Goal: Transaction & Acquisition: Purchase product/service

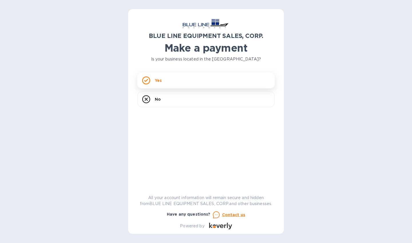
click at [195, 79] on div "Yes" at bounding box center [205, 81] width 137 height 16
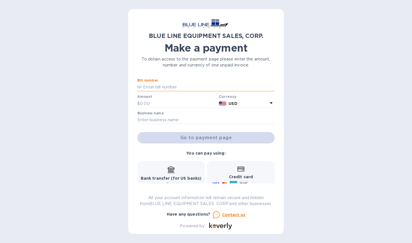
click at [185, 85] on input "text" at bounding box center [208, 87] width 133 height 9
click at [303, 88] on div "BLUE LINE EQUIPMENT SALES, CORP. Make a payment To obtain access to the payment…" at bounding box center [206, 121] width 412 height 243
click at [209, 82] on div "Bill number №" at bounding box center [205, 85] width 137 height 13
click at [198, 89] on input "text" at bounding box center [208, 87] width 133 height 9
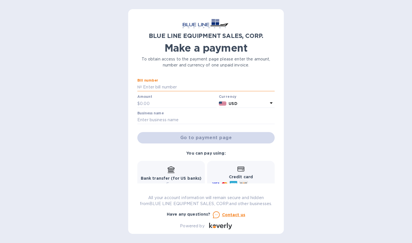
paste input "O43250806811"
type input "O43250806811"
click at [175, 105] on input "text" at bounding box center [178, 103] width 77 height 9
type input "14,000"
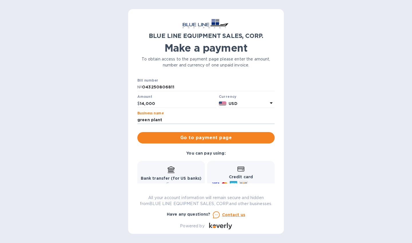
type input "green plant"
click at [231, 172] on div "Credit card and more..." at bounding box center [241, 177] width 60 height 22
click at [239, 171] on icon at bounding box center [240, 169] width 7 height 5
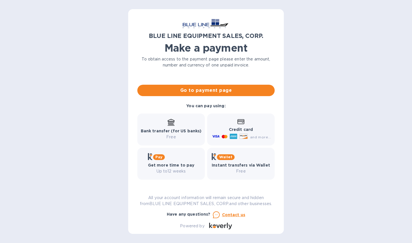
scroll to position [47, 0]
click at [239, 122] on icon at bounding box center [240, 122] width 7 height 5
click at [233, 134] on icon at bounding box center [232, 136] width 7 height 7
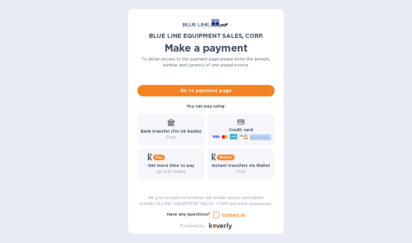
click at [216, 137] on icon at bounding box center [215, 136] width 7 height 7
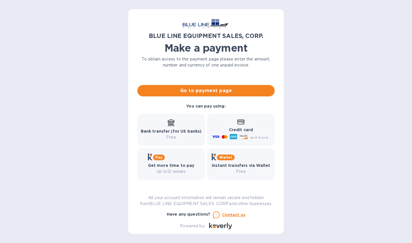
click at [251, 137] on span "and more..." at bounding box center [260, 137] width 21 height 4
click at [238, 128] on b "Credit card" at bounding box center [241, 130] width 24 height 5
click at [239, 123] on icon at bounding box center [240, 122] width 7 height 5
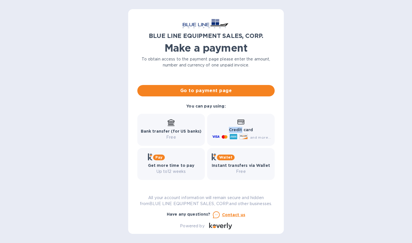
click at [239, 123] on icon at bounding box center [240, 122] width 7 height 5
click at [172, 122] on icon at bounding box center [170, 122] width 7 height 6
click at [174, 140] on p "Free" at bounding box center [171, 138] width 61 height 6
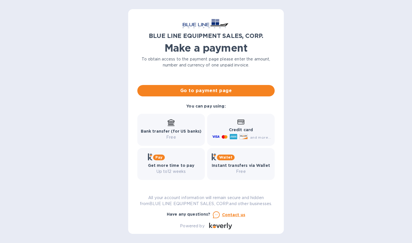
click at [174, 140] on p "Free" at bounding box center [171, 138] width 61 height 6
click at [209, 89] on span "Go to payment page" at bounding box center [206, 90] width 128 height 7
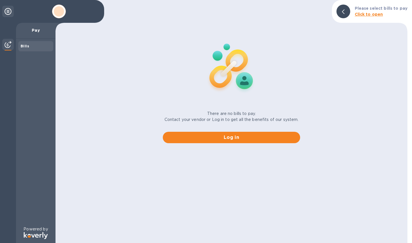
click at [209, 89] on img at bounding box center [230, 67] width 75 height 75
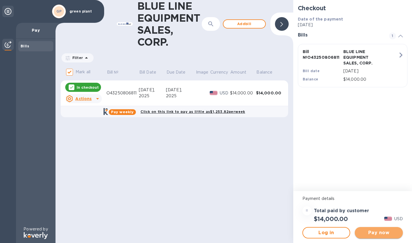
click at [373, 233] on span "Pay now" at bounding box center [378, 233] width 39 height 7
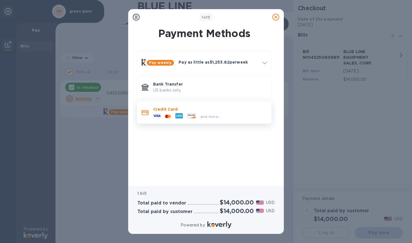
click at [158, 117] on icon at bounding box center [156, 115] width 7 height 7
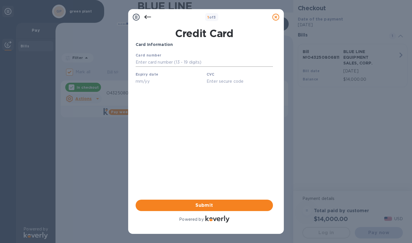
click at [181, 61] on input "text" at bounding box center [203, 62] width 137 height 9
type input "[CREDIT_CARD_NUMBER]"
type input "03/29"
type input "325"
click at [187, 205] on span "Submit" at bounding box center [204, 205] width 128 height 7
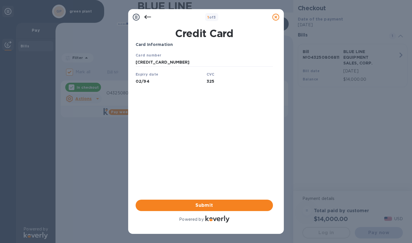
click at [151, 82] on input "02/94" at bounding box center [168, 81] width 66 height 9
type input "0"
type input "04/29"
type input "388"
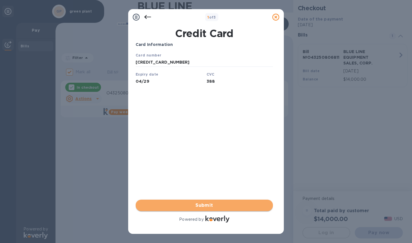
click at [177, 205] on span "Submit" at bounding box center [204, 205] width 128 height 7
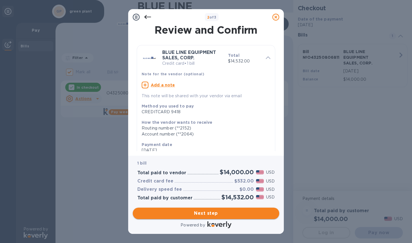
click at [183, 213] on span "Next step" at bounding box center [205, 213] width 137 height 7
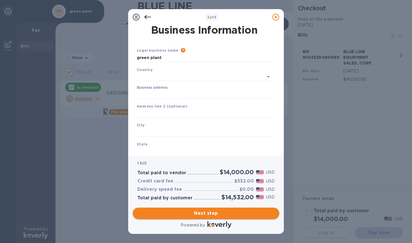
type input "[GEOGRAPHIC_DATA]"
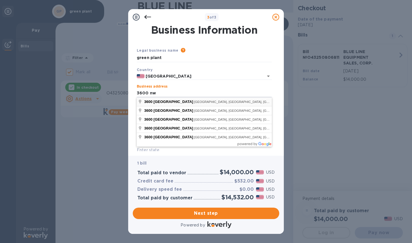
type input "[STREET_ADDRESS]"
type input "[GEOGRAPHIC_DATA]"
type input "FL"
type input "33142"
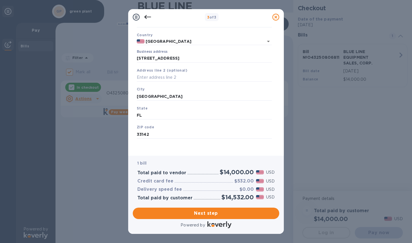
scroll to position [34, 0]
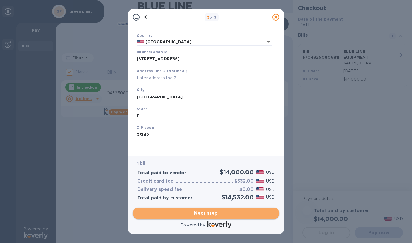
click at [188, 212] on span "Next step" at bounding box center [205, 213] width 137 height 7
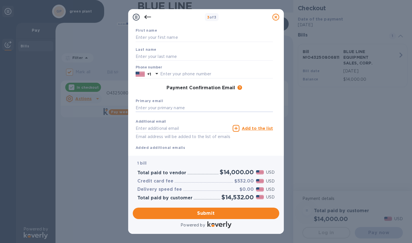
type input "[PERSON_NAME][EMAIL_ADDRESS][DOMAIN_NAME]"
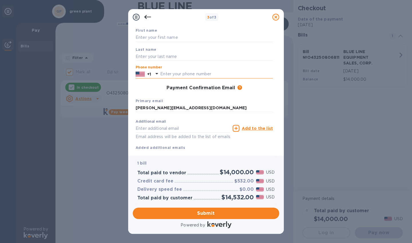
click at [271, 73] on input "text" at bounding box center [216, 74] width 113 height 9
type input "3053979394"
type input "[PERSON_NAME]"
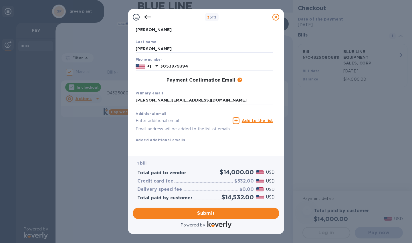
scroll to position [41, 0]
type input "[PERSON_NAME]"
click at [202, 150] on div "First name [PERSON_NAME] Last name [PERSON_NAME] Phone number [PHONE_NUMBER] Pa…" at bounding box center [203, 86] width 137 height 133
click at [199, 213] on span "Submit" at bounding box center [205, 213] width 137 height 7
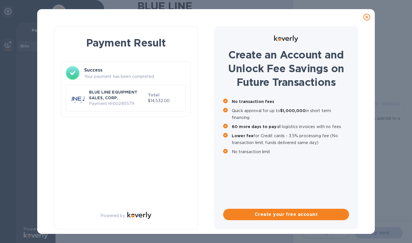
checkbox input "false"
click at [304, 150] on p "No transaction limit" at bounding box center [289, 152] width 117 height 7
